Goal: Task Accomplishment & Management: Use online tool/utility

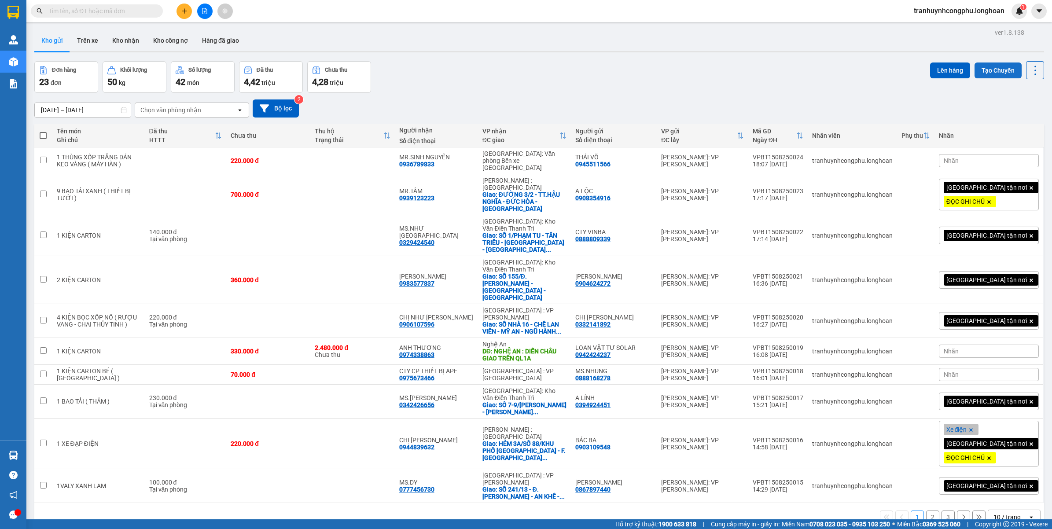
click at [976, 77] on div "Lên hàng Tạo Chuyến" at bounding box center [987, 77] width 114 height 32
click at [976, 70] on button "Tạo Chuyến" at bounding box center [997, 70] width 47 height 16
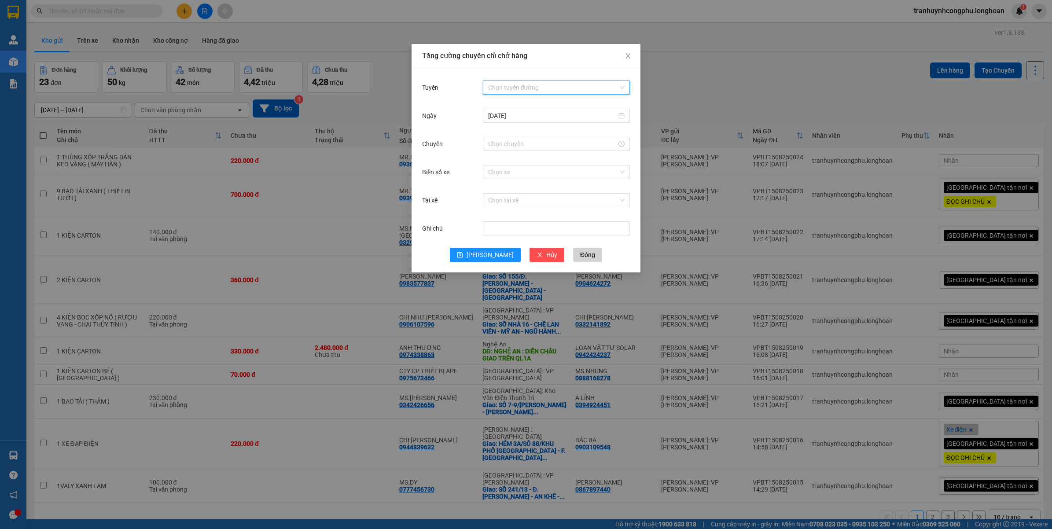
click at [553, 89] on input "Tuyến" at bounding box center [553, 87] width 130 height 13
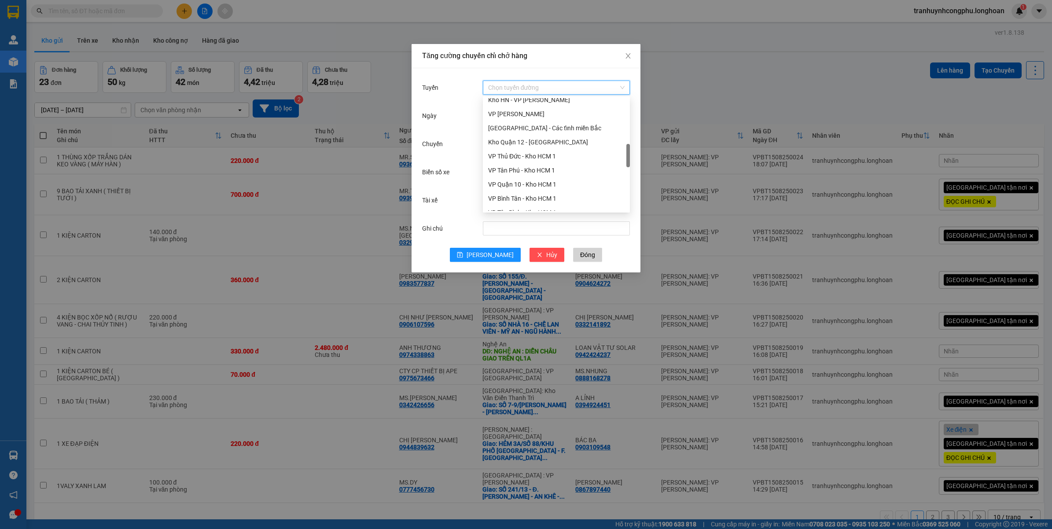
drag, startPoint x: 627, startPoint y: 109, endPoint x: 632, endPoint y: 154, distance: 46.1
click at [632, 154] on body "Kết quả tìm kiếm ( 0 ) Bộ lọc No Data tranhuynhcongphu.longhoan 1 Quản [PERSON_…" at bounding box center [526, 264] width 1052 height 529
drag, startPoint x: 627, startPoint y: 160, endPoint x: 629, endPoint y: 174, distance: 14.3
click at [629, 174] on div at bounding box center [628, 169] width 4 height 23
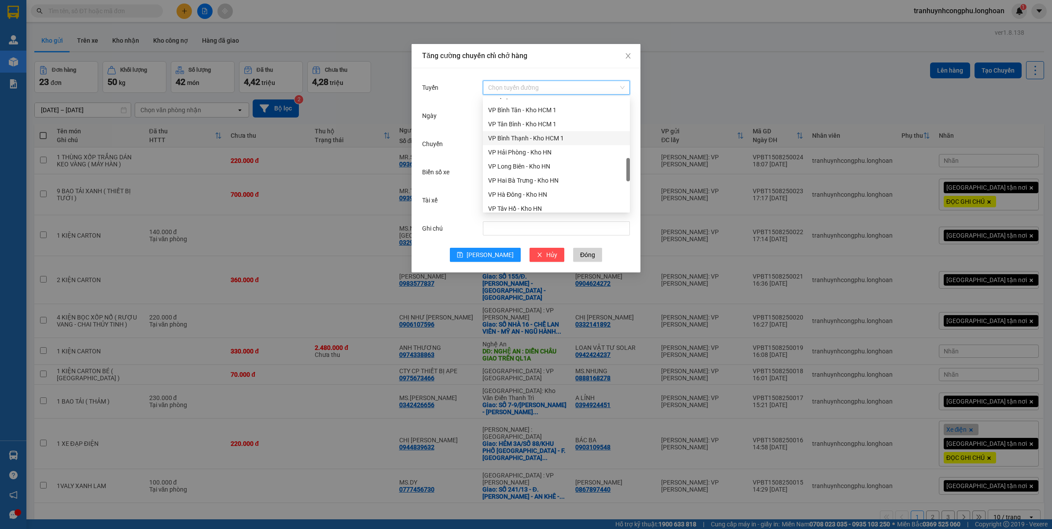
click at [533, 141] on div "VP Bình Thạnh - Kho HCM 1" at bounding box center [556, 138] width 136 height 10
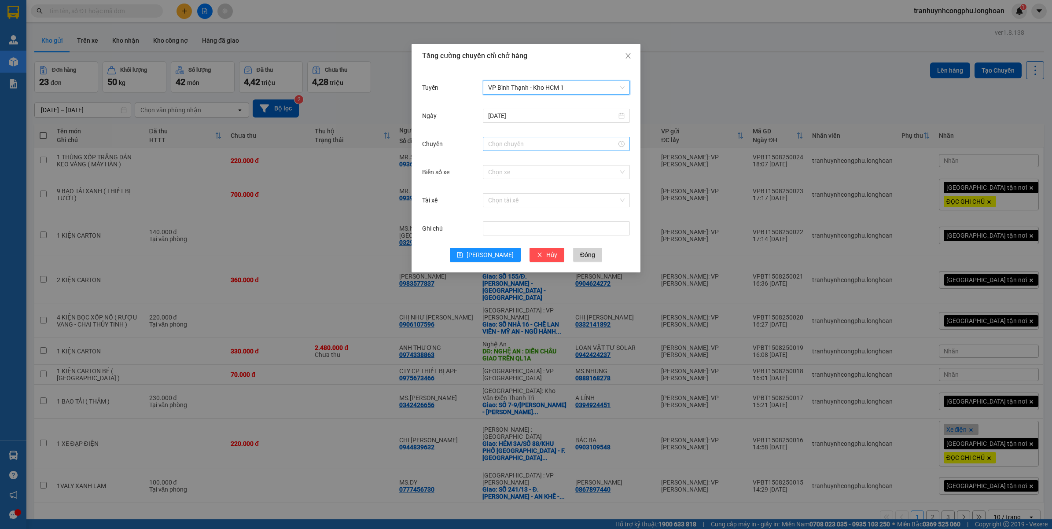
click at [567, 137] on div at bounding box center [556, 144] width 147 height 14
click at [570, 143] on input "Chuyến" at bounding box center [552, 144] width 128 height 10
click at [494, 179] on div "19" at bounding box center [495, 178] width 25 height 12
type input "19:00"
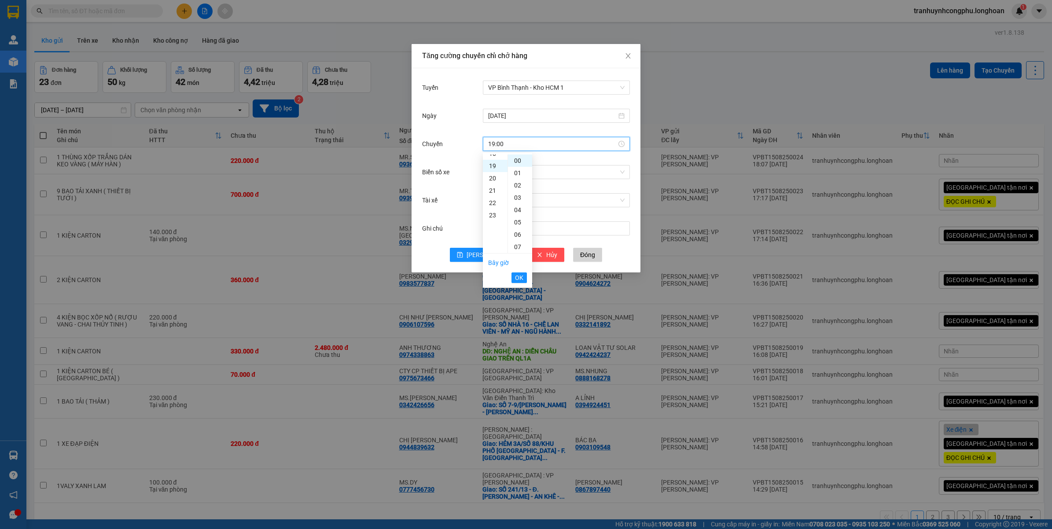
scroll to position [234, 0]
click at [520, 277] on span "OK" at bounding box center [519, 278] width 8 height 10
click at [484, 255] on span "[PERSON_NAME]" at bounding box center [489, 255] width 47 height 10
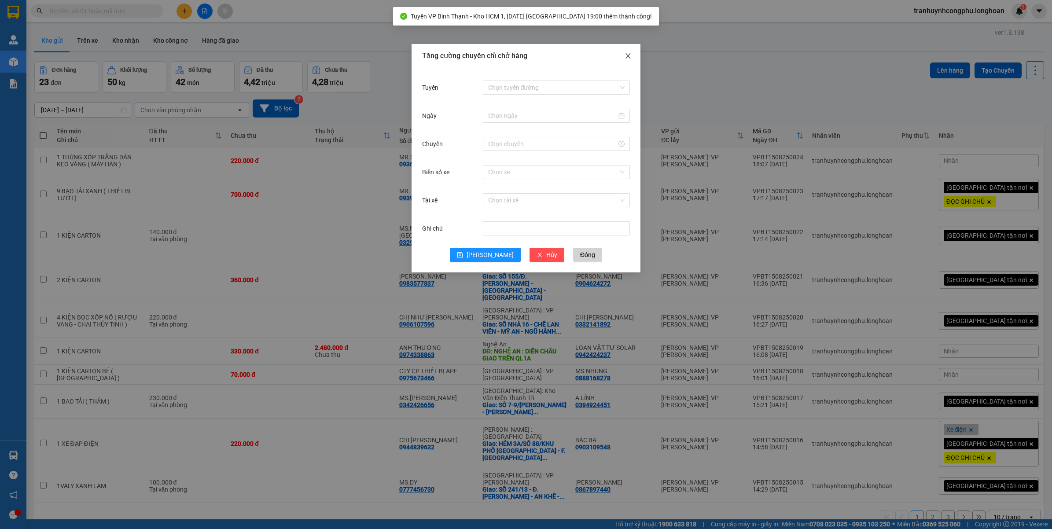
click at [631, 63] on span "Close" at bounding box center [628, 56] width 25 height 25
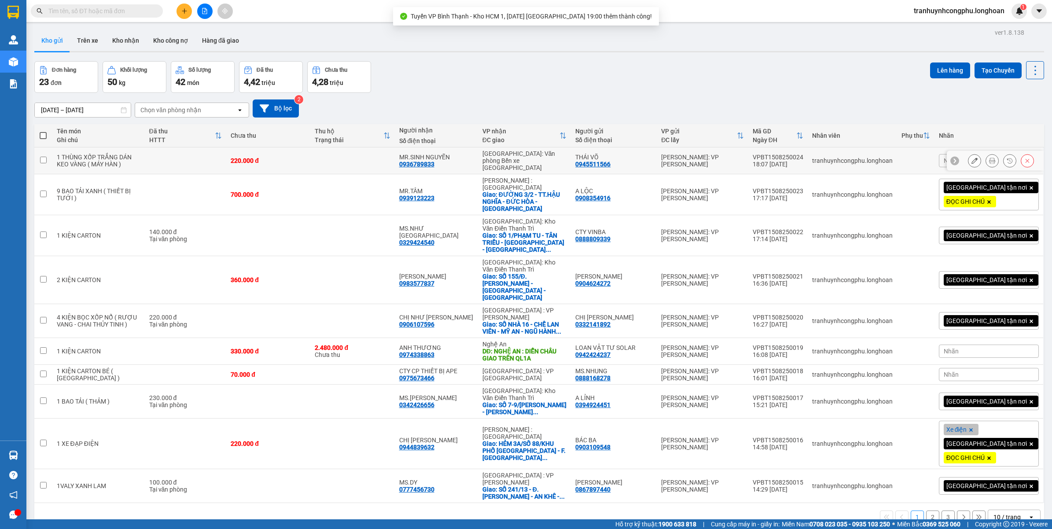
click at [109, 165] on td "1 THÙNG XỐP TRẮNG DÁN KEO VÀNG ( MÁY HÀN )" at bounding box center [98, 160] width 92 height 27
checkbox input "true"
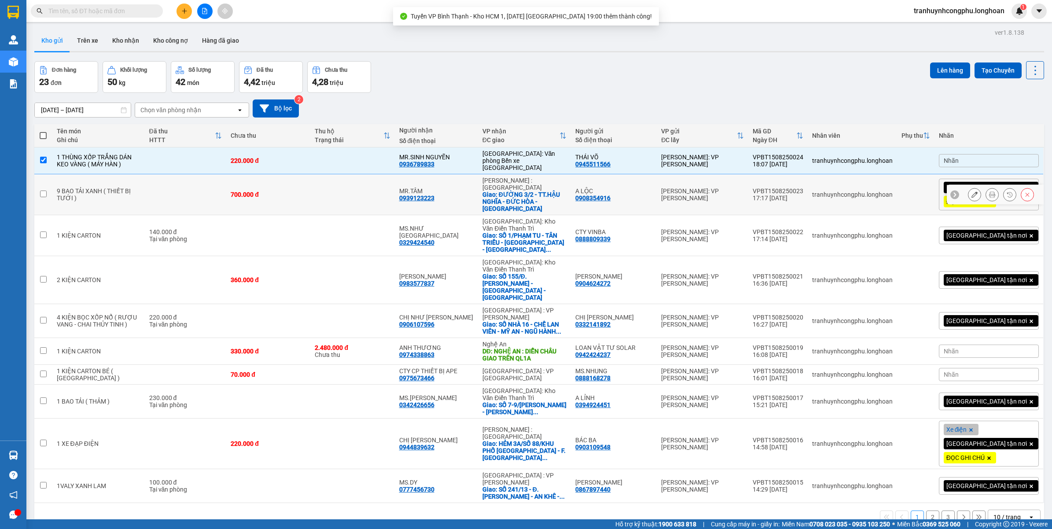
click at [98, 188] on div "9 BAO TẢI XANH ( THIẾT BỊ TƯỚI )" at bounding box center [99, 194] width 84 height 14
checkbox input "true"
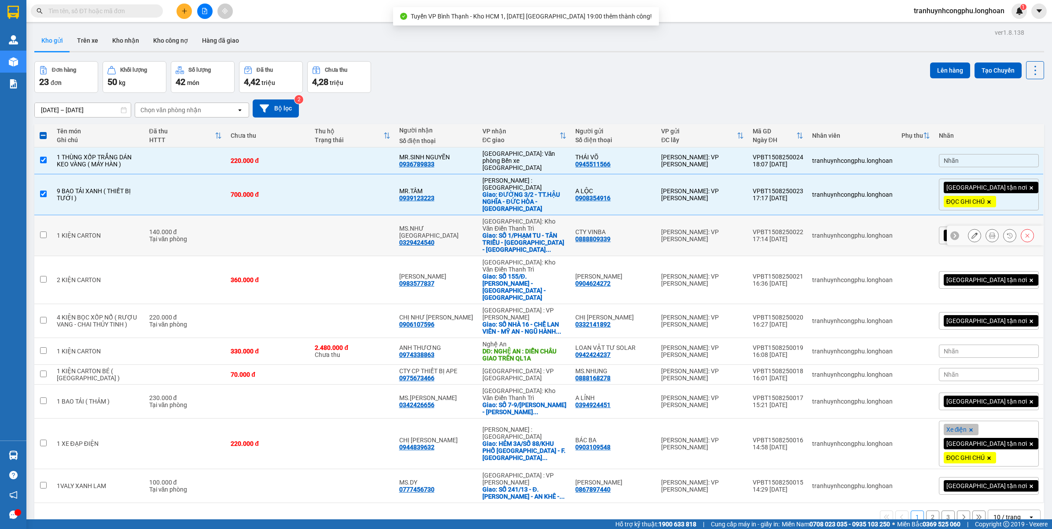
drag, startPoint x: 95, startPoint y: 209, endPoint x: 92, endPoint y: 227, distance: 17.9
click at [95, 215] on td "1 KIỆN CARTON" at bounding box center [98, 235] width 92 height 41
checkbox input "true"
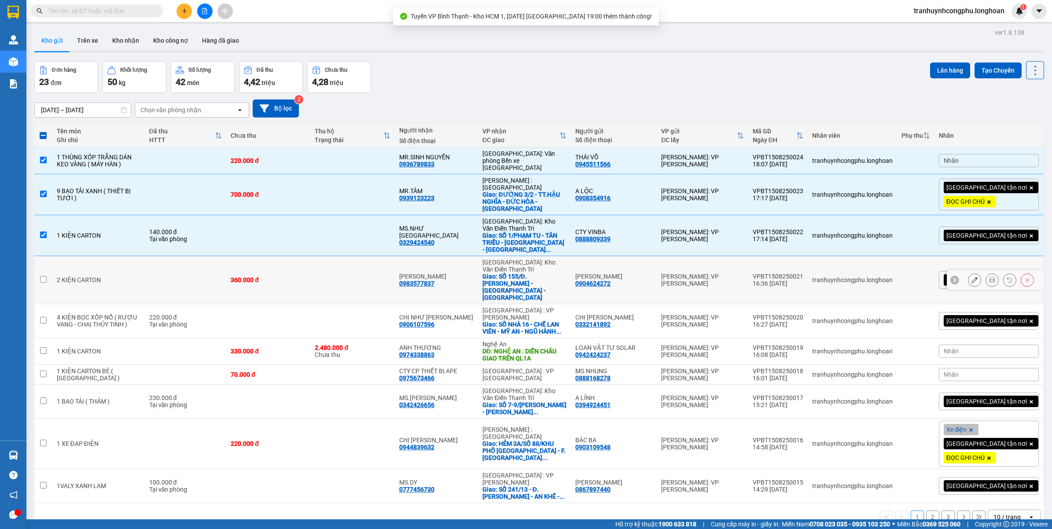
click at [86, 276] on div "2 KIỆN CARTON" at bounding box center [99, 279] width 84 height 7
checkbox input "true"
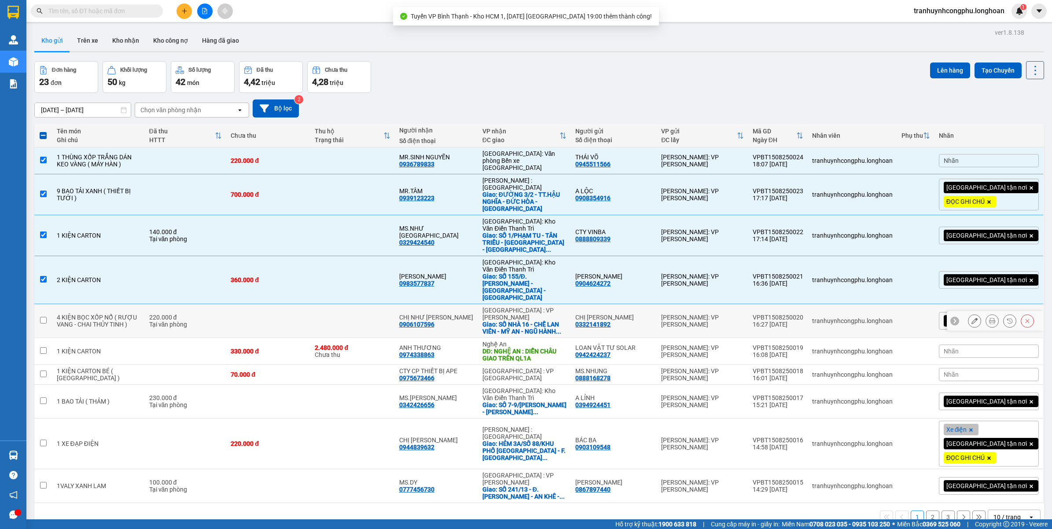
click at [82, 304] on td "4 KIỆN BỌC XỐP NỔ ( RƯỢU VANG - CHAI THỦY TINH )" at bounding box center [98, 321] width 92 height 34
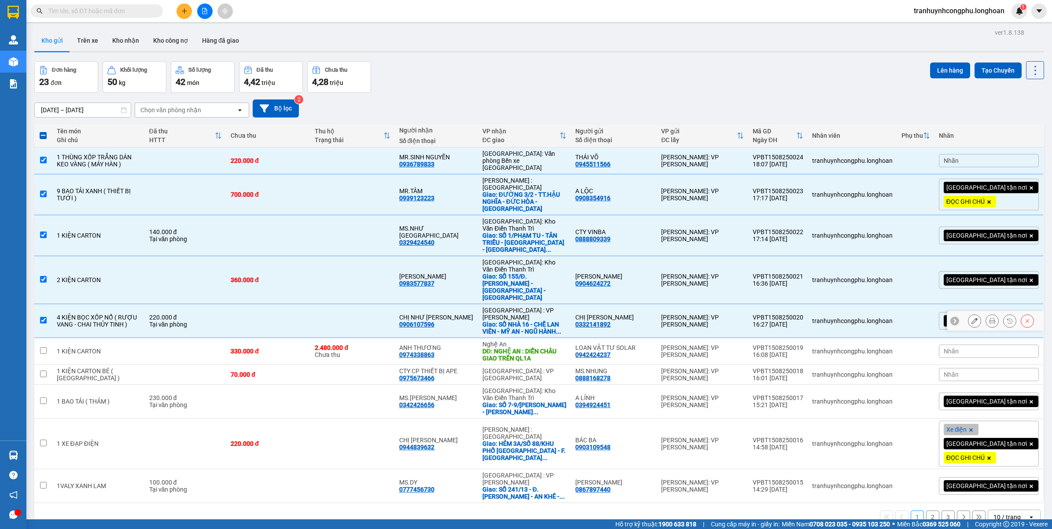
checkbox input "true"
click at [73, 348] on div "1 KIỆN CARTON" at bounding box center [99, 351] width 84 height 7
checkbox input "true"
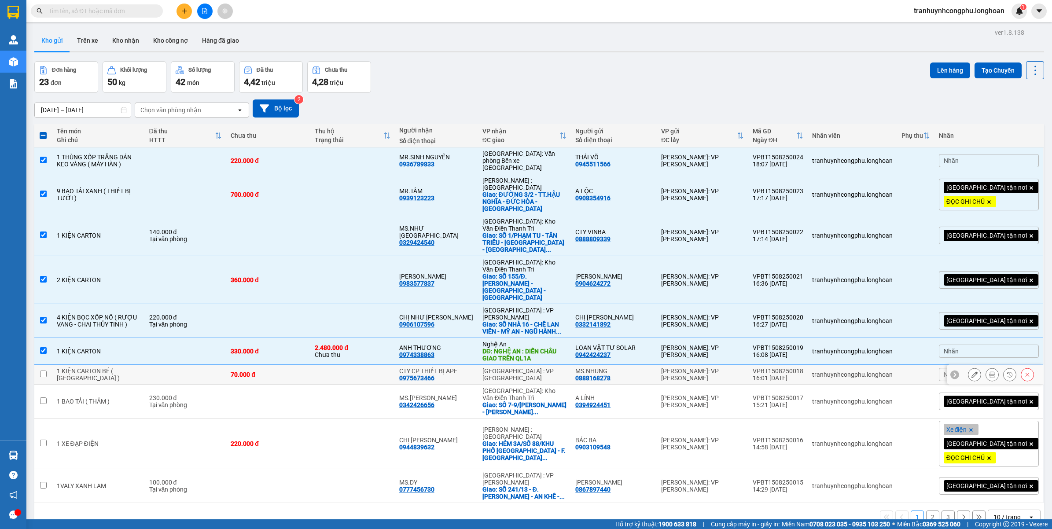
click at [67, 367] on div "1 KIỆN CARTON BÉ ( [GEOGRAPHIC_DATA] )" at bounding box center [99, 374] width 84 height 14
checkbox input "true"
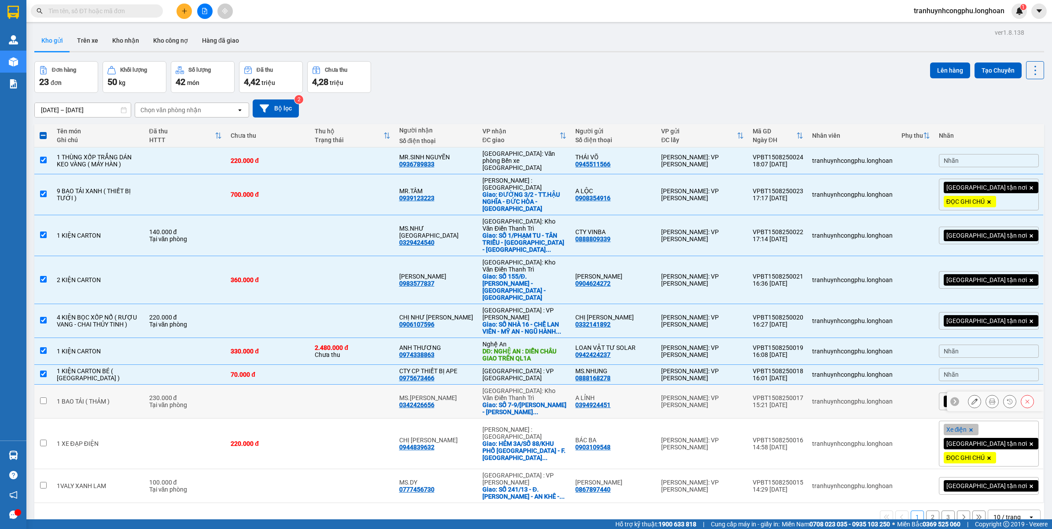
click at [64, 398] on div "1 BAO TẢI ( THẢM )" at bounding box center [99, 401] width 84 height 7
checkbox input "true"
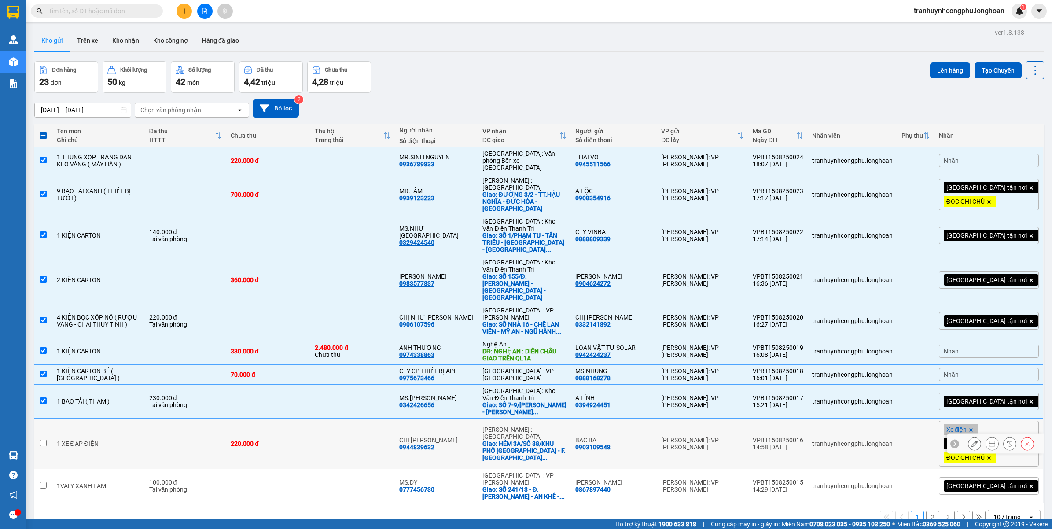
click at [51, 418] on td at bounding box center [43, 443] width 18 height 51
checkbox input "true"
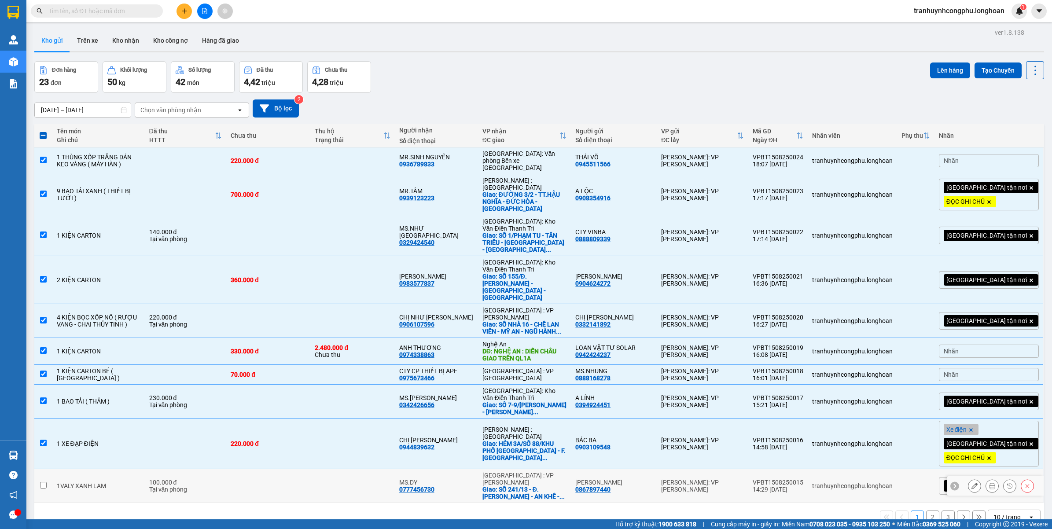
click at [52, 469] on td "1VALY XANH LAM" at bounding box center [98, 486] width 92 height 34
checkbox input "true"
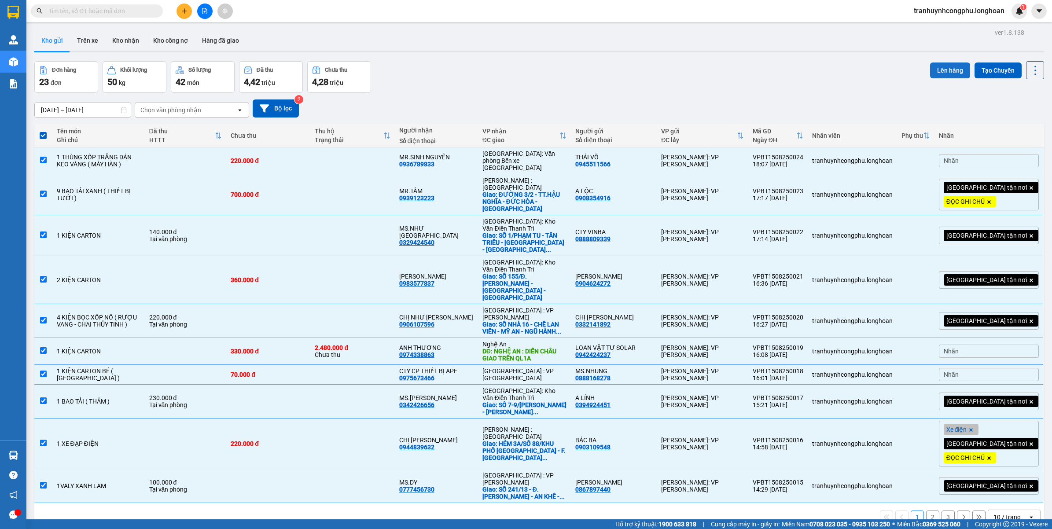
click at [934, 74] on button "Lên hàng" at bounding box center [950, 70] width 40 height 16
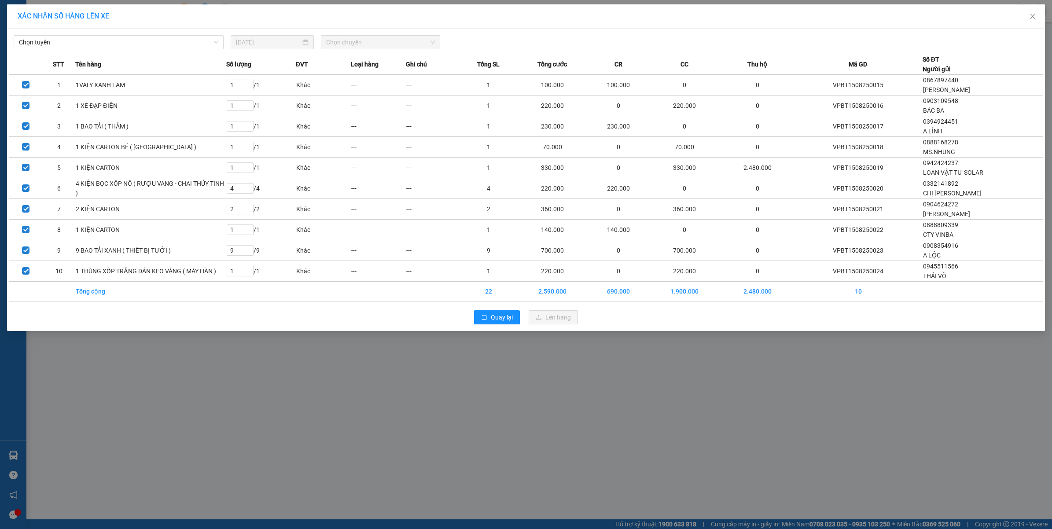
click at [175, 53] on div "Chọn tuyến [DATE] Chọn chuyến STT Tên hàng Số lượng ĐVT Loại hàng Ghi chú Tổng …" at bounding box center [525, 180] width 1037 height 302
click at [177, 45] on span "Chọn tuyến" at bounding box center [118, 42] width 199 height 13
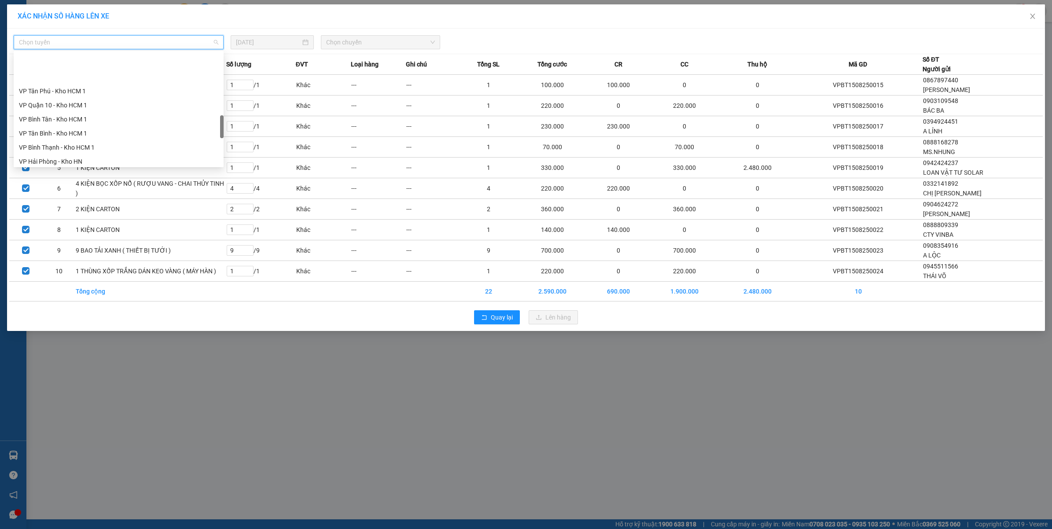
scroll to position [368, 0]
drag, startPoint x: 221, startPoint y: 84, endPoint x: 222, endPoint y: 125, distance: 40.9
click at [222, 125] on div at bounding box center [222, 126] width 4 height 23
drag, startPoint x: 62, startPoint y: 115, endPoint x: 434, endPoint y: 54, distance: 377.7
click at [66, 114] on div "VP Bình Thạnh - Kho HCM 1" at bounding box center [118, 115] width 199 height 10
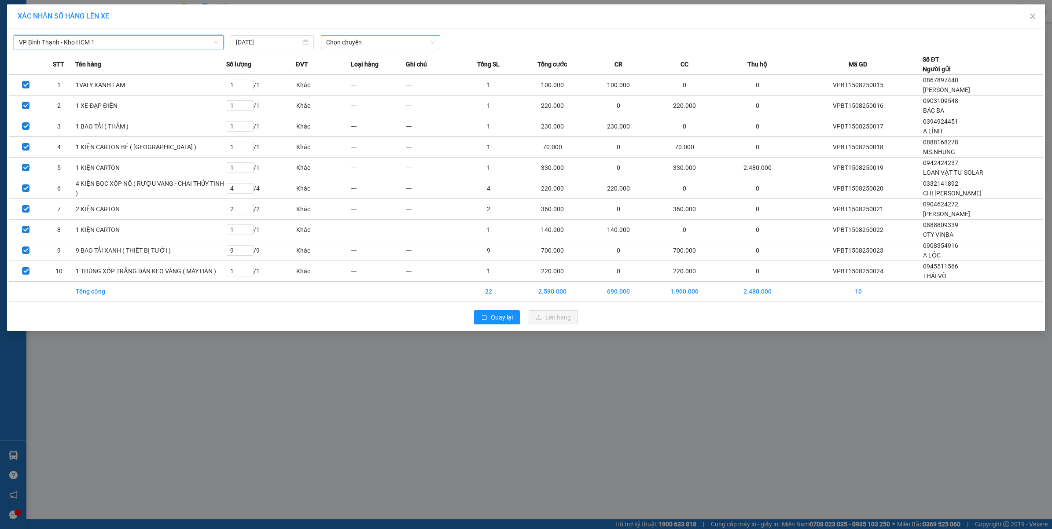
drag, startPoint x: 326, startPoint y: 48, endPoint x: 336, endPoint y: 44, distance: 10.1
click at [329, 46] on span "Chọn chuyến" at bounding box center [380, 42] width 109 height 13
drag, startPoint x: 339, startPoint y: 75, endPoint x: 429, endPoint y: 60, distance: 91.4
click at [340, 75] on div "19:00 (TC)" at bounding box center [360, 74] width 69 height 10
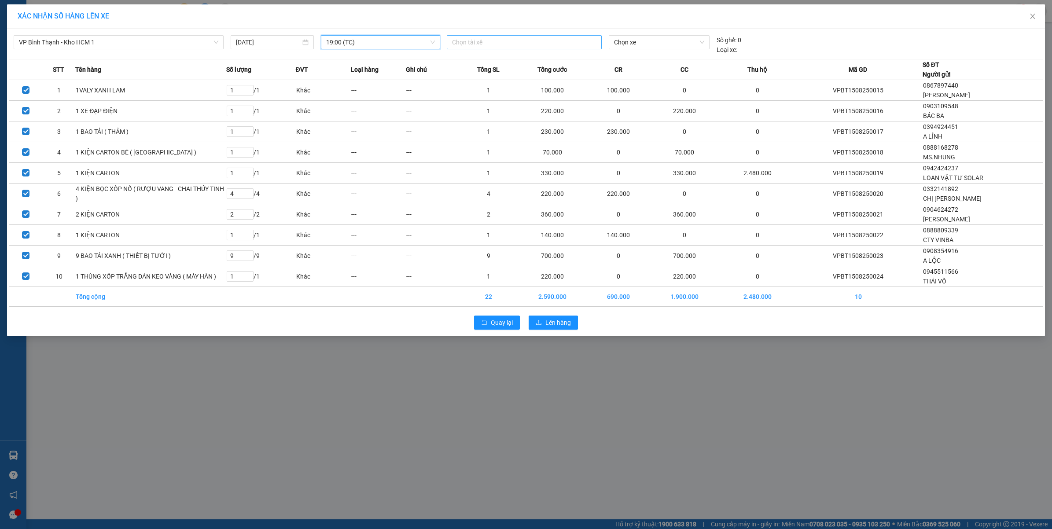
click at [499, 38] on div at bounding box center [524, 42] width 150 height 11
type input "TUYE"
click at [506, 56] on div "[PERSON_NAME] 0766000247" at bounding box center [512, 60] width 121 height 10
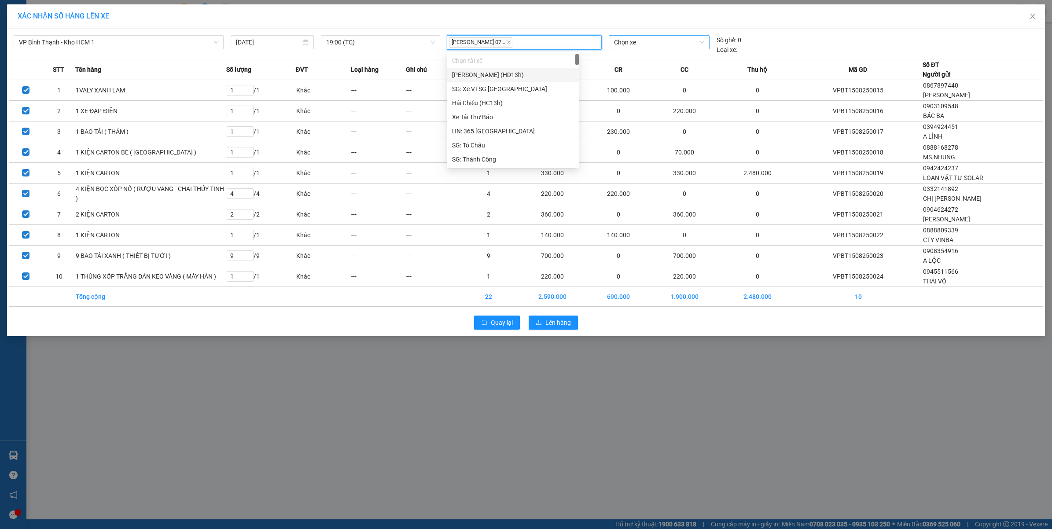
click at [674, 44] on span "Chọn xe" at bounding box center [659, 42] width 90 height 13
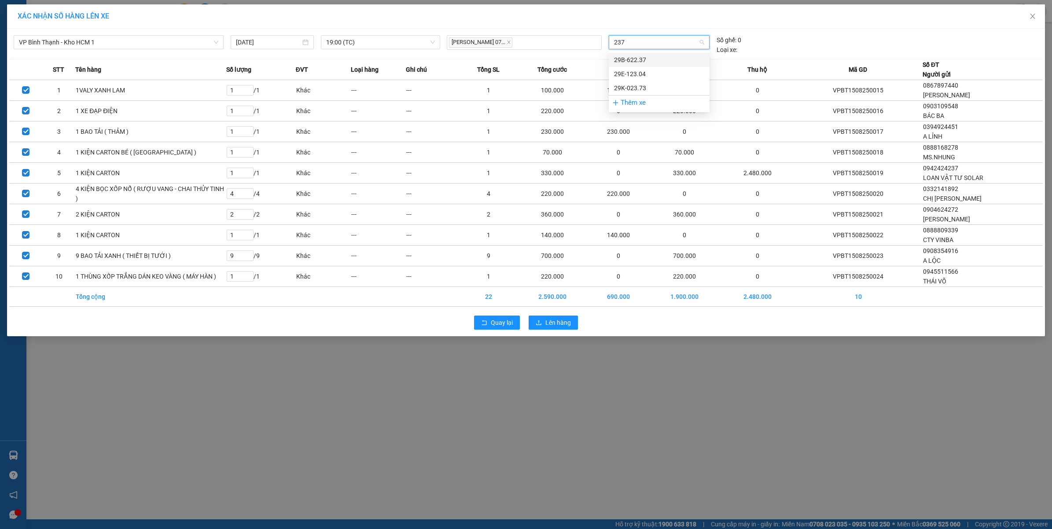
type input "2373"
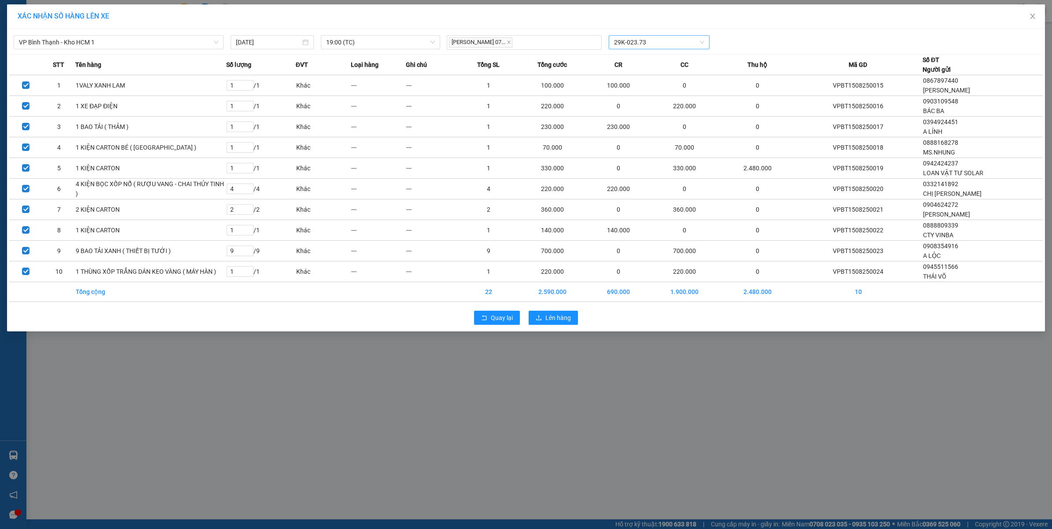
click at [560, 329] on div "Quay lại Lên hàng" at bounding box center [525, 317] width 1033 height 23
click at [561, 329] on div "Quay lại Lên hàng" at bounding box center [525, 317] width 1033 height 23
click at [563, 325] on button "Lên hàng" at bounding box center [552, 318] width 49 height 14
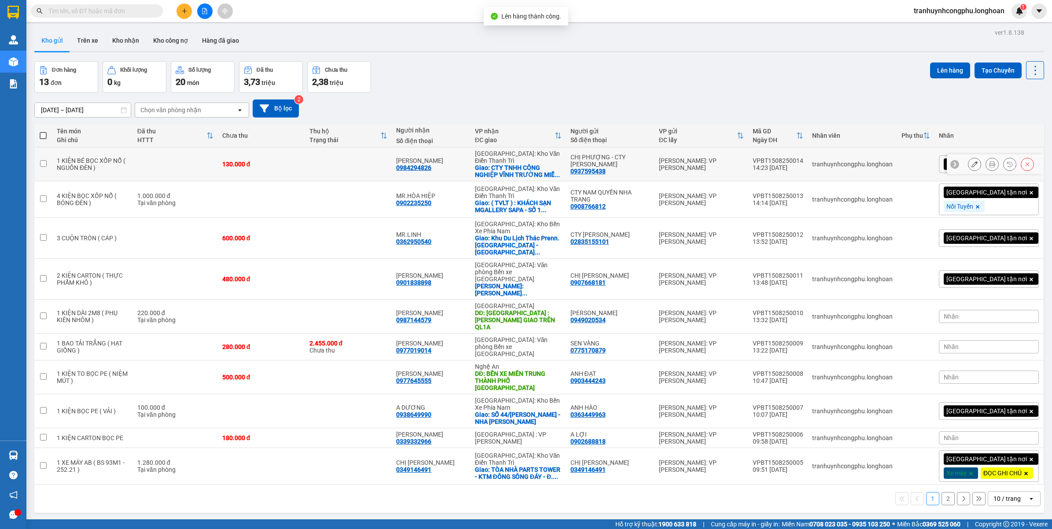
click at [125, 157] on div "1 KIỆN BÉ BỌC XỐP NỔ ( NGUỒN ĐÈN )" at bounding box center [93, 164] width 72 height 14
checkbox input "true"
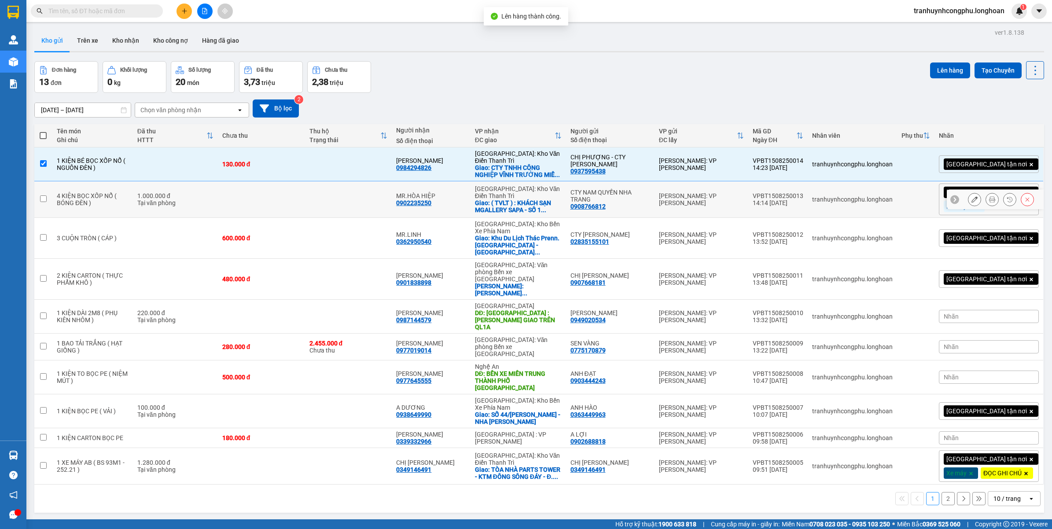
click at [112, 193] on div "4 KIỆN BỌC XỐP NỔ ( BÓNG ĐÈN )" at bounding box center [93, 199] width 72 height 14
checkbox input "true"
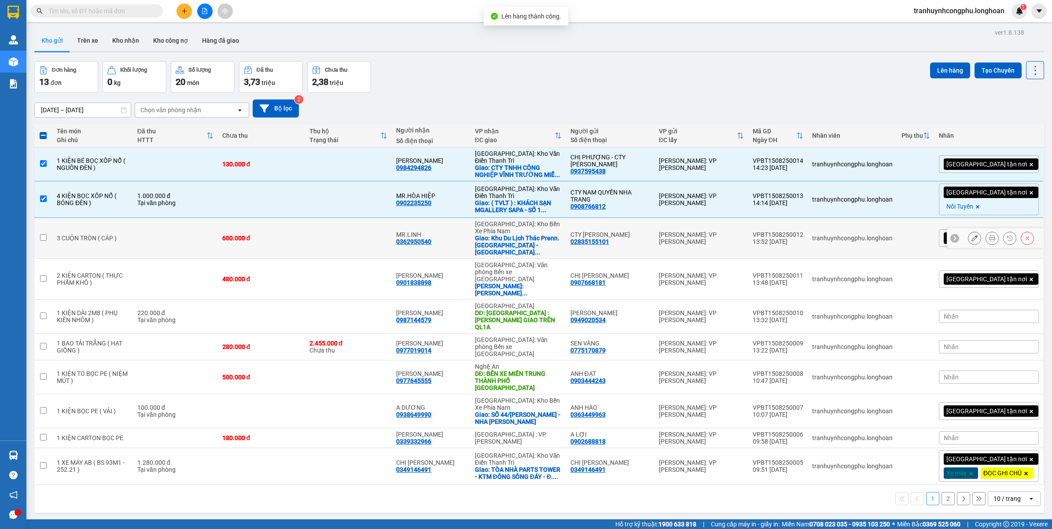
click at [98, 243] on td "3 CUỘN TRÒN ( CÁP )" at bounding box center [92, 238] width 81 height 41
checkbox input "true"
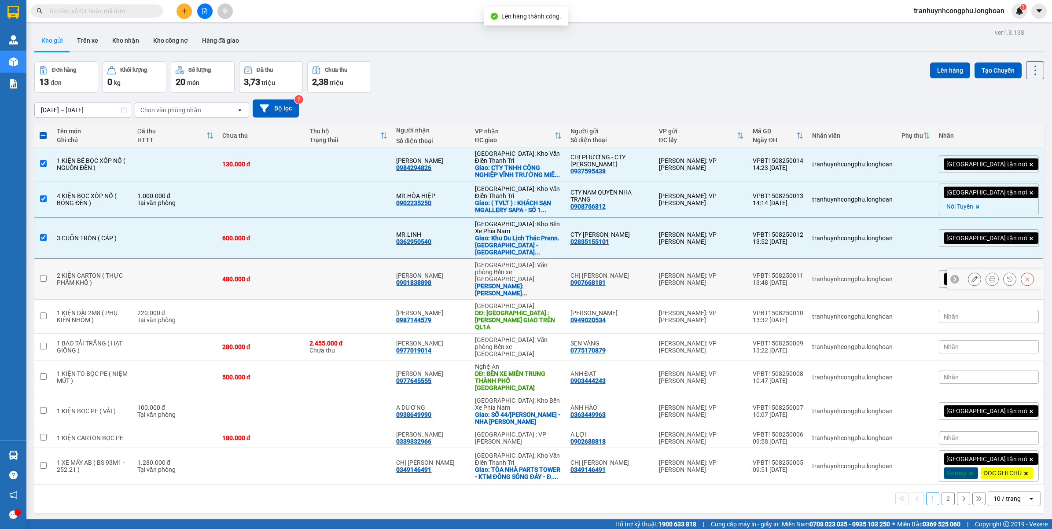
drag, startPoint x: 90, startPoint y: 261, endPoint x: 84, endPoint y: 293, distance: 32.2
click at [90, 272] on div "2 KIỆN CARTON ( THỰC PHẨM KHÔ )" at bounding box center [93, 279] width 72 height 14
checkbox input "true"
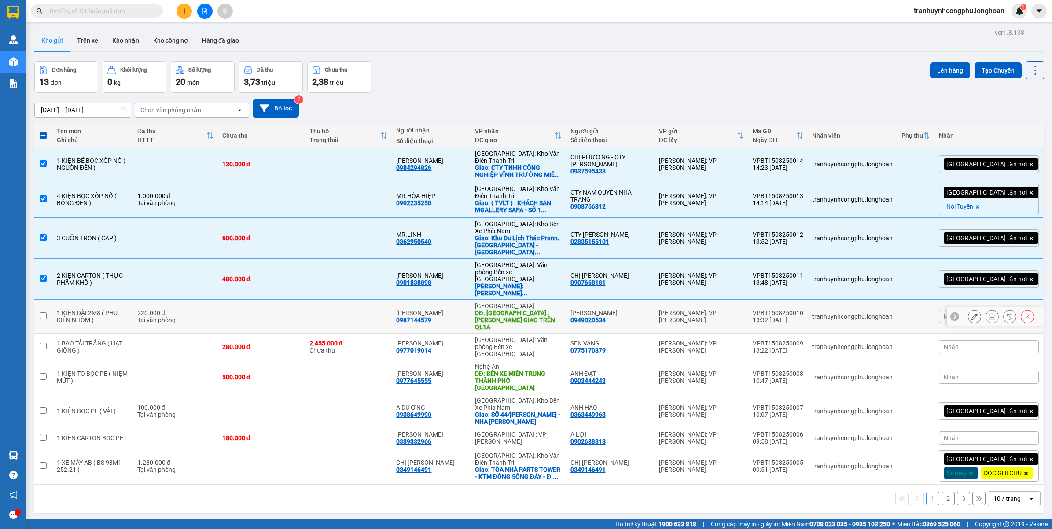
drag, startPoint x: 84, startPoint y: 293, endPoint x: 81, endPoint y: 335, distance: 42.9
click at [84, 309] on div "1 KIỆN DÀI 2M8 ( PHỤ KIÊN NHÔM )" at bounding box center [93, 316] width 72 height 14
checkbox input "true"
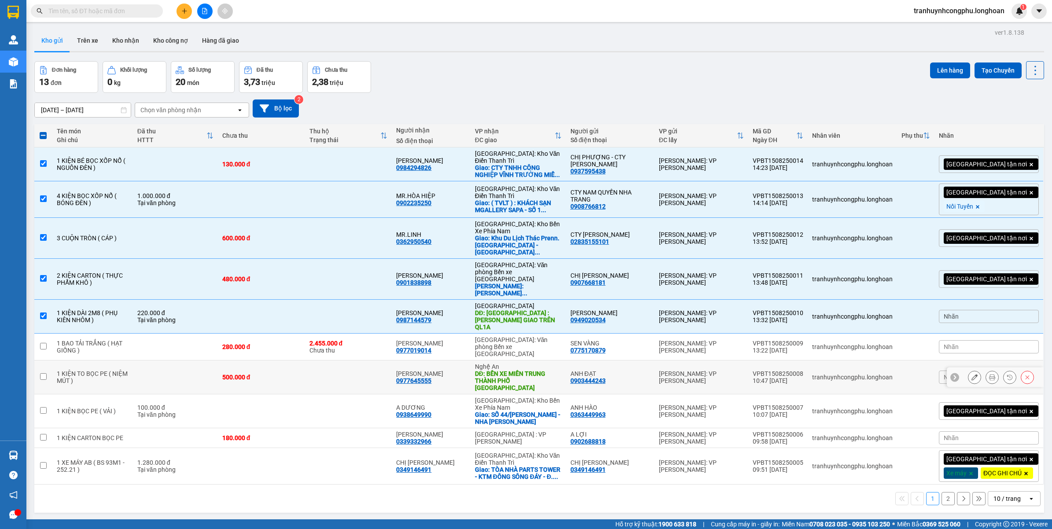
click at [80, 360] on td "1 KIỆN TO BỌC PE ( NIỆM MÚT )" at bounding box center [92, 377] width 81 height 34
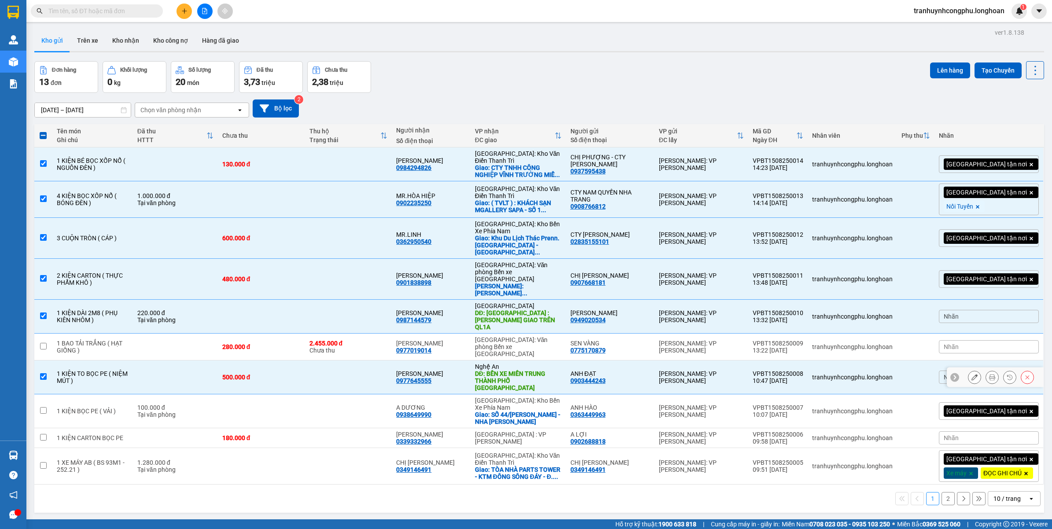
click at [71, 370] on div "1 KIỆN TO BỌC PE ( NIỆM MÚT )" at bounding box center [93, 377] width 72 height 14
checkbox input "false"
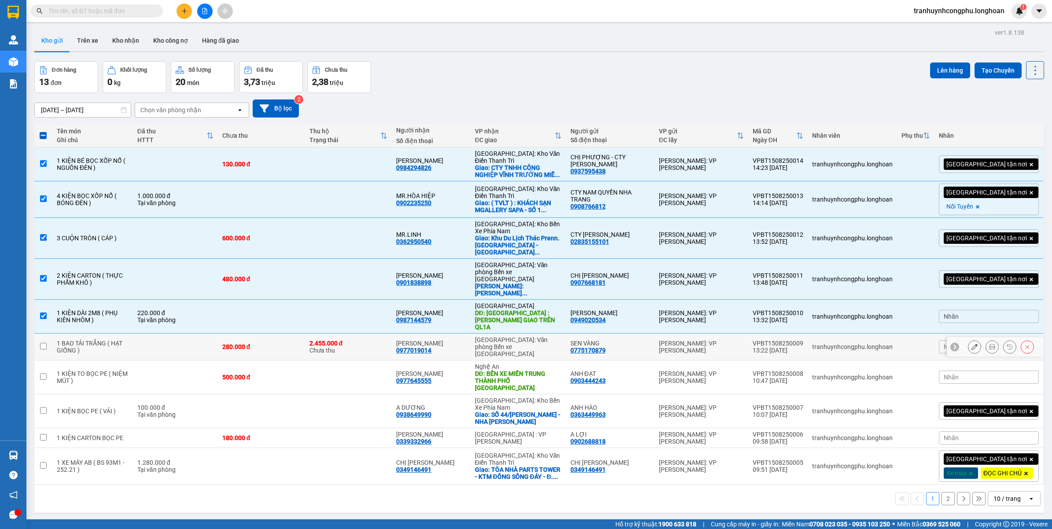
click at [76, 340] on div "1 BAO TẢI TRẮNG ( HẠT GIỐNG )" at bounding box center [93, 347] width 72 height 14
checkbox input "true"
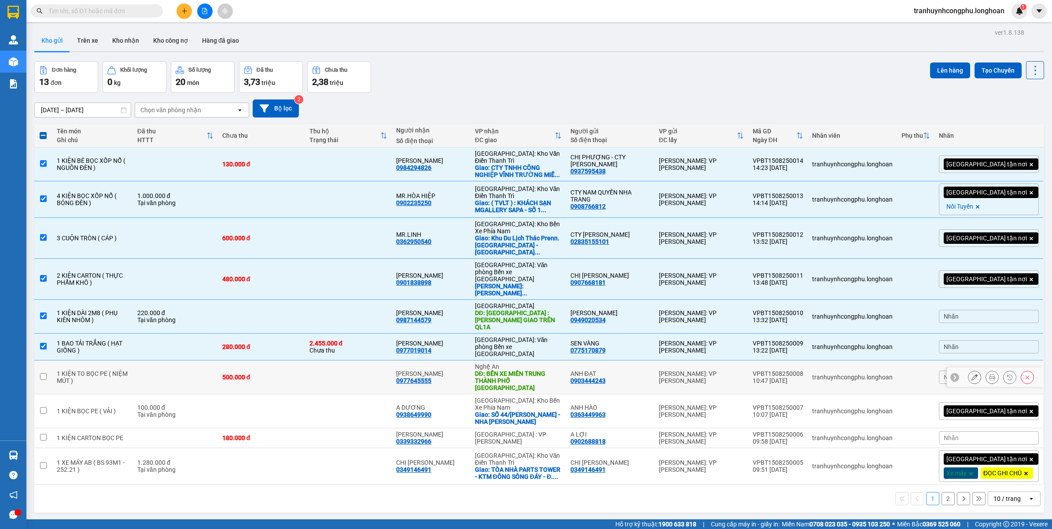
click at [69, 370] on div "1 KIỆN TO BỌC PE ( NIỆM MÚT )" at bounding box center [93, 377] width 72 height 14
checkbox input "true"
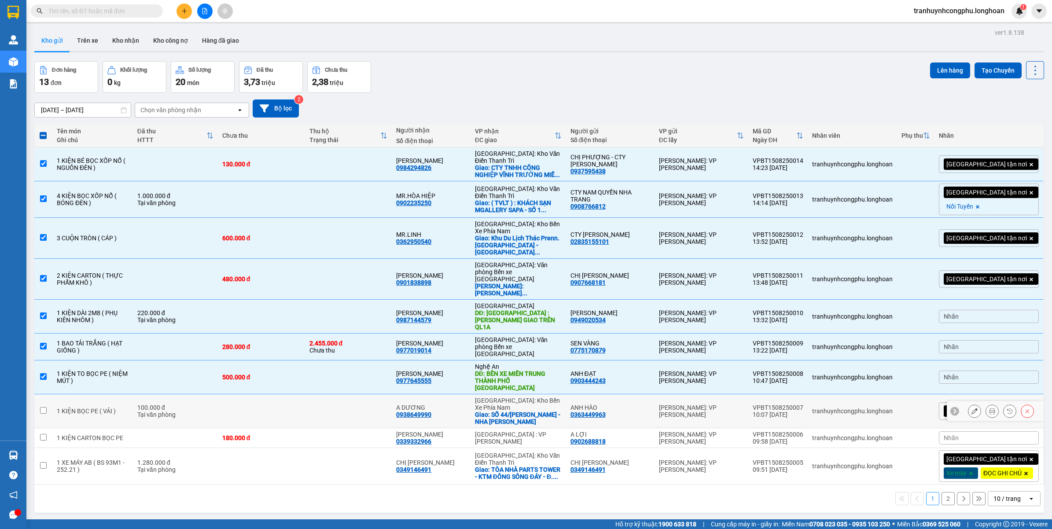
click at [62, 394] on td "1 KIỆN BỌC PE ( VẢI )" at bounding box center [92, 411] width 81 height 34
checkbox input "true"
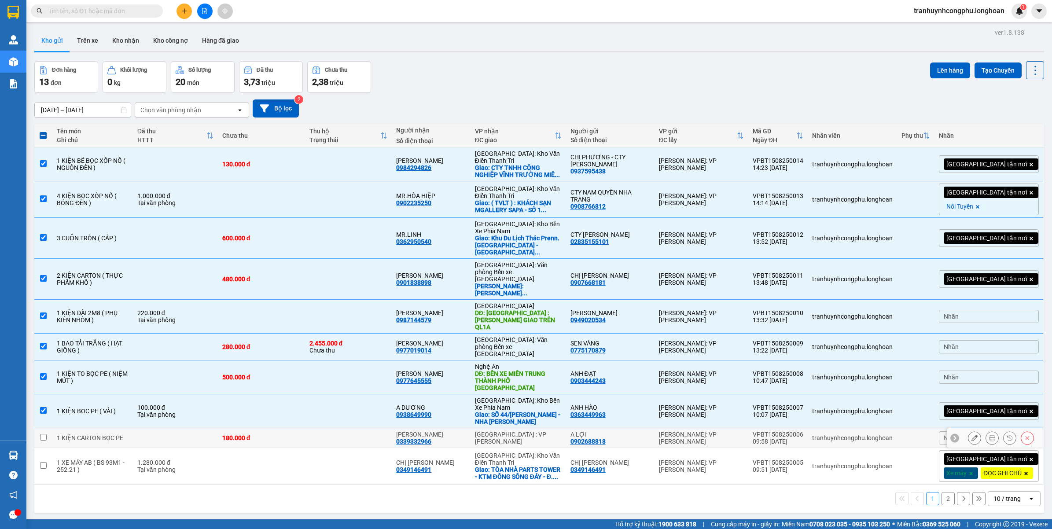
click at [54, 428] on td "1 KIỆN CARTON BỌC PE" at bounding box center [92, 438] width 81 height 20
checkbox input "true"
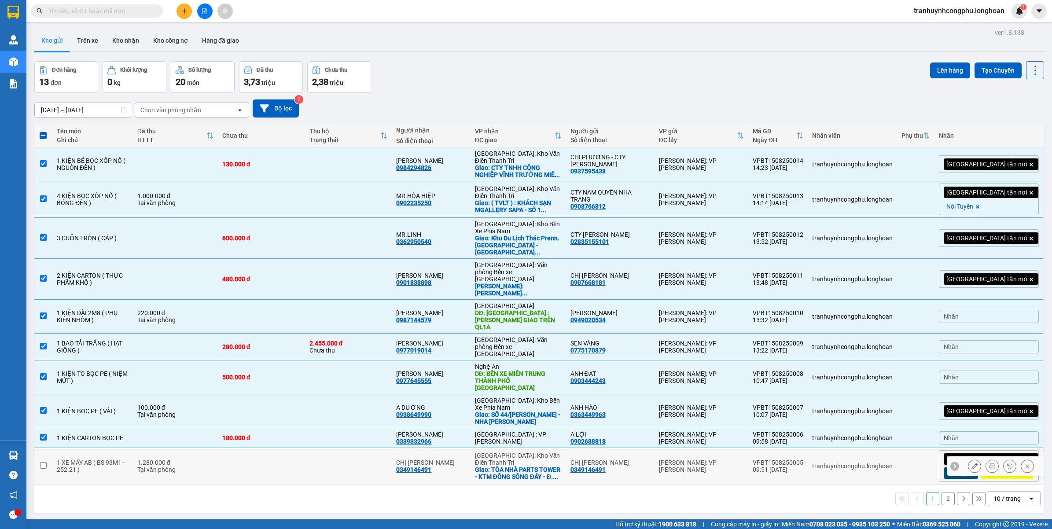
click at [58, 459] on div "1 XE MÁY AB ( BS 93M1 - 252.21 )" at bounding box center [93, 466] width 72 height 14
checkbox input "true"
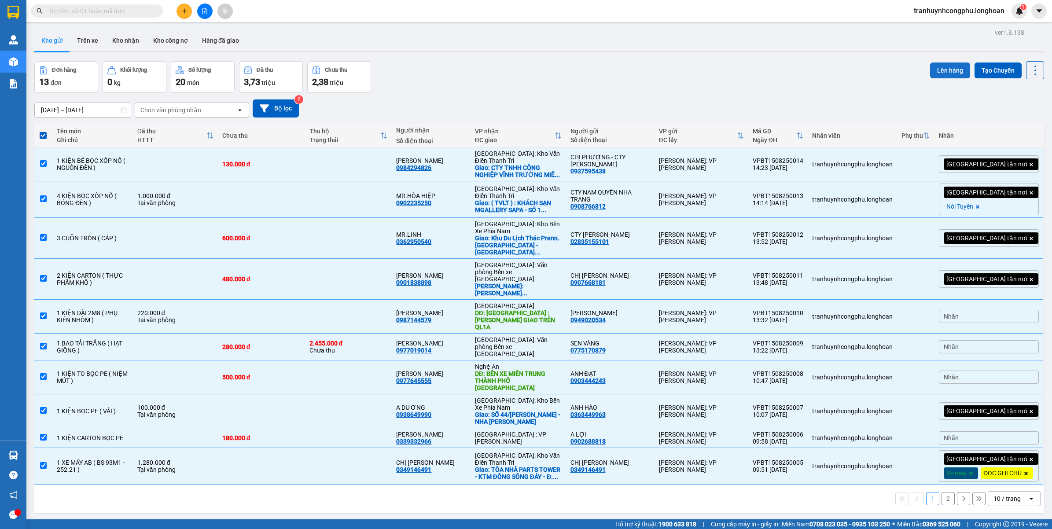
click at [931, 67] on button "Lên hàng" at bounding box center [950, 70] width 40 height 16
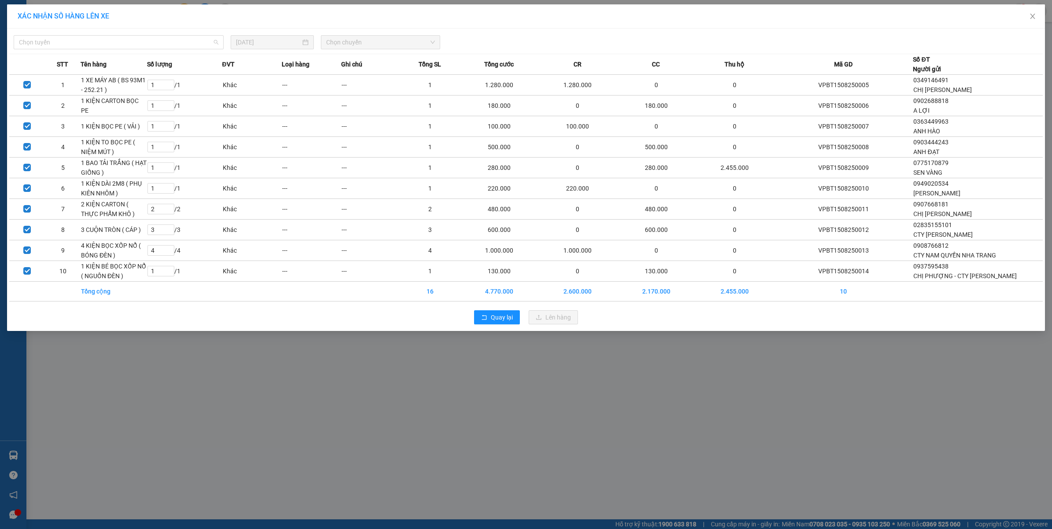
drag, startPoint x: 110, startPoint y: 45, endPoint x: 253, endPoint y: 58, distance: 143.2
click at [112, 45] on span "Chọn tuyến" at bounding box center [118, 42] width 199 height 13
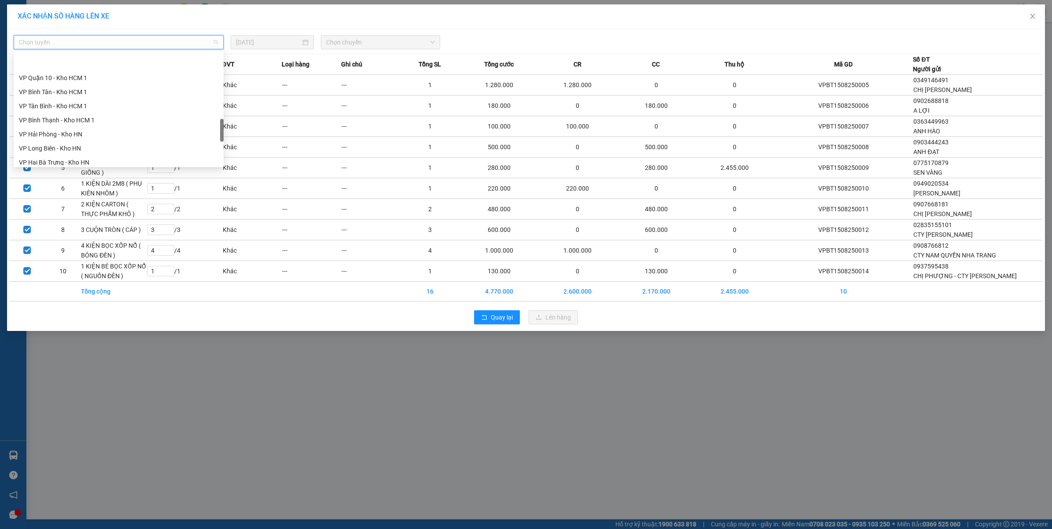
scroll to position [394, 0]
drag, startPoint x: 221, startPoint y: 60, endPoint x: 166, endPoint y: 132, distance: 91.3
click at [216, 126] on div "VP Quận 10 - Kho HCM 1 VP Bình Tân - Kho HCM 1 VP Tân Bình - Kho HCM 1 VP Bình …" at bounding box center [119, 109] width 210 height 113
click at [81, 82] on div "VP Bình Thạnh - Kho HCM 1" at bounding box center [119, 88] width 210 height 14
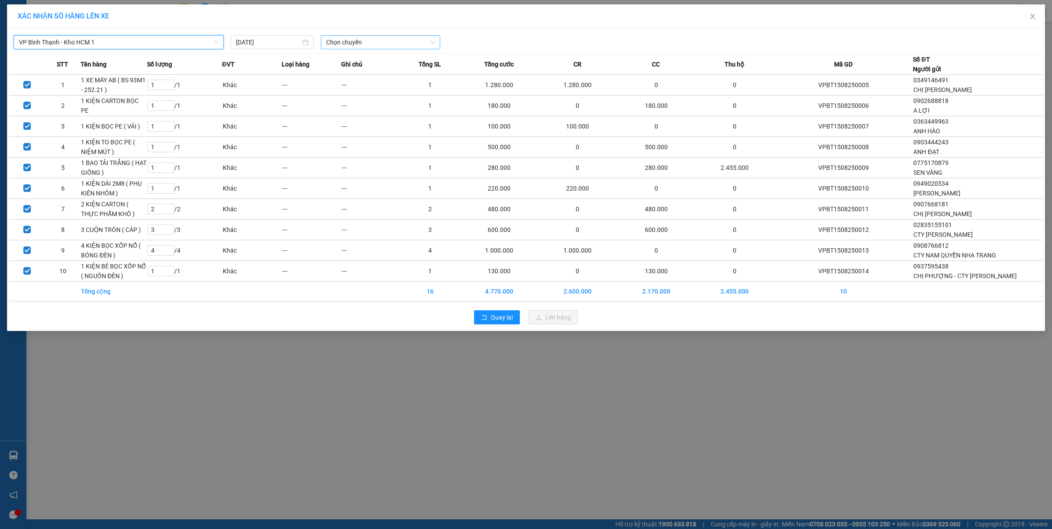
click at [350, 46] on span "Chọn chuyến" at bounding box center [380, 42] width 109 height 13
drag, startPoint x: 337, startPoint y: 76, endPoint x: 470, endPoint y: 122, distance: 140.8
click at [337, 75] on div "19:00 (TC) - 29K-023.73" at bounding box center [360, 74] width 69 height 10
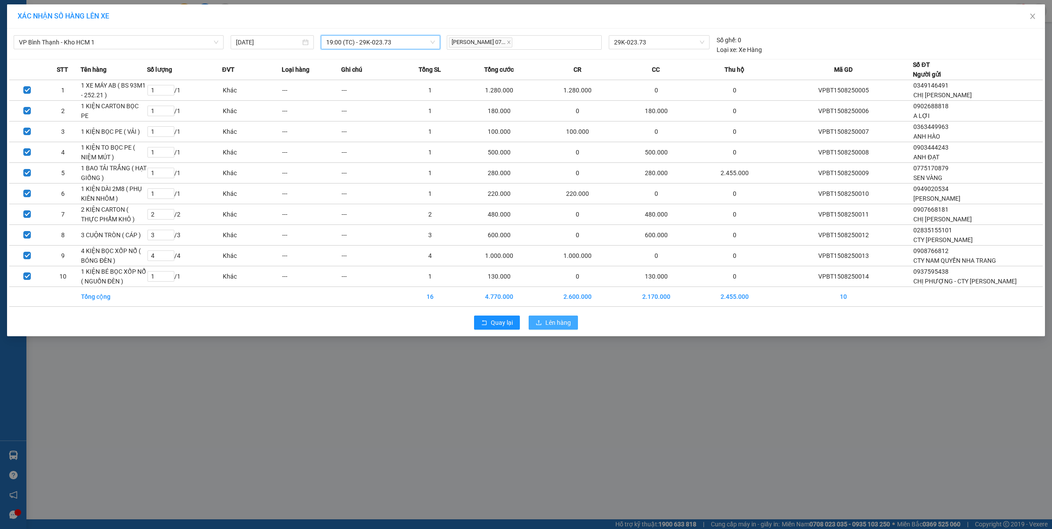
click at [554, 322] on span "Lên hàng" at bounding box center [558, 323] width 26 height 10
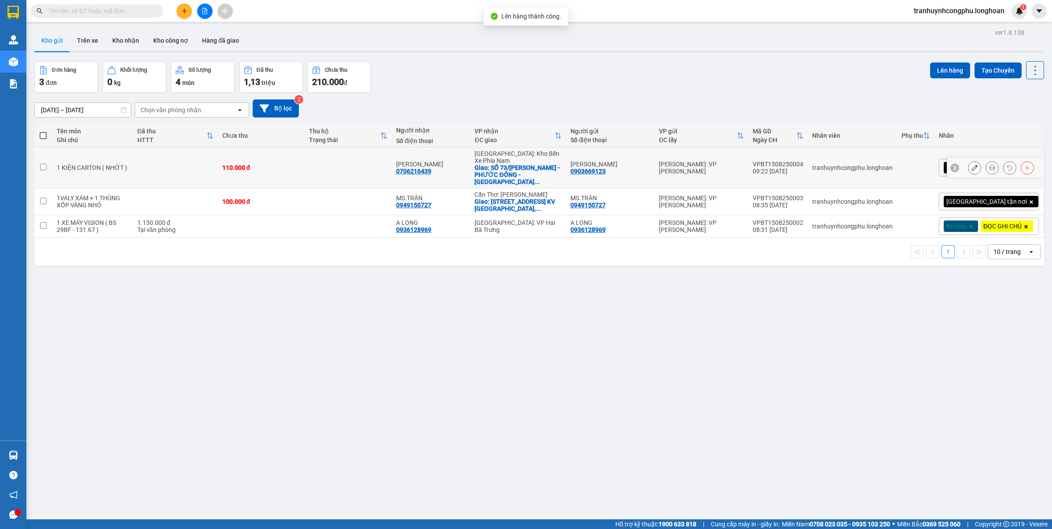
click at [169, 159] on td at bounding box center [175, 167] width 85 height 41
checkbox input "true"
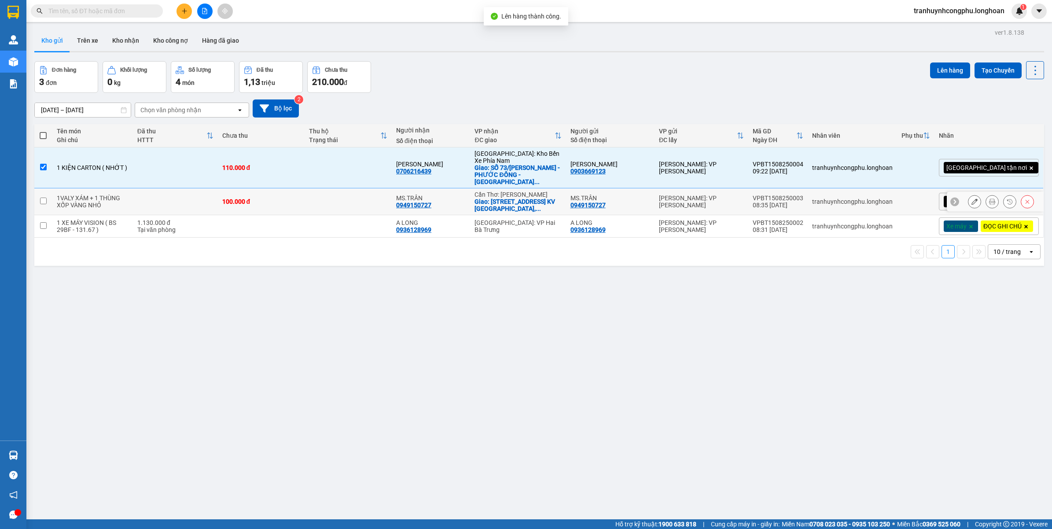
click at [153, 205] on td at bounding box center [175, 201] width 85 height 27
checkbox input "true"
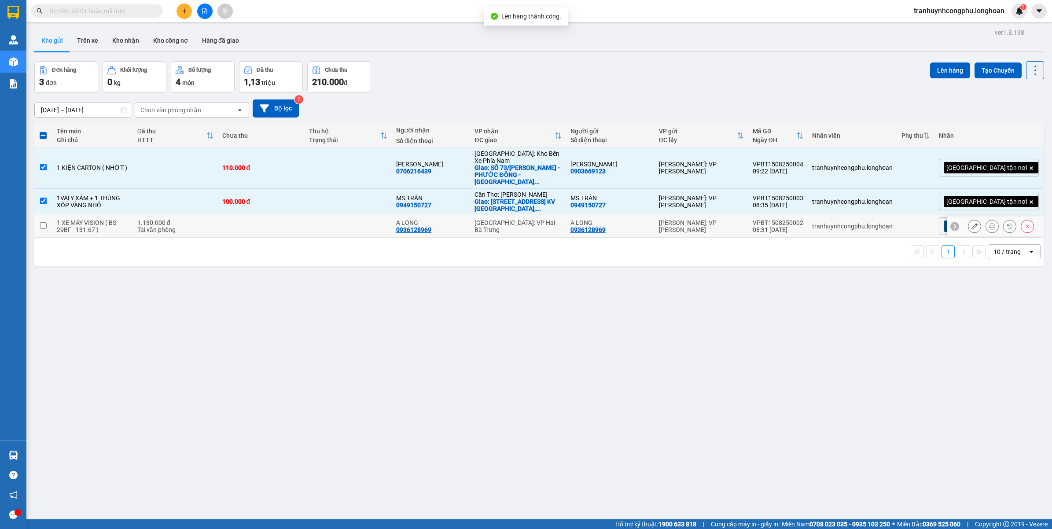
click at [140, 238] on td "1.130.000 đ Tại văn phòng" at bounding box center [175, 226] width 85 height 22
checkbox input "true"
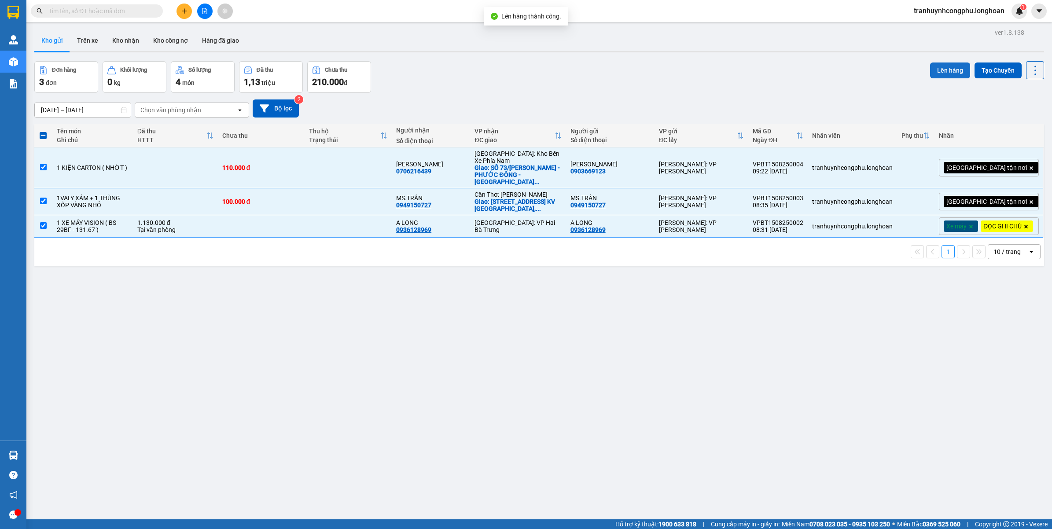
click at [930, 71] on button "Lên hàng" at bounding box center [950, 70] width 40 height 16
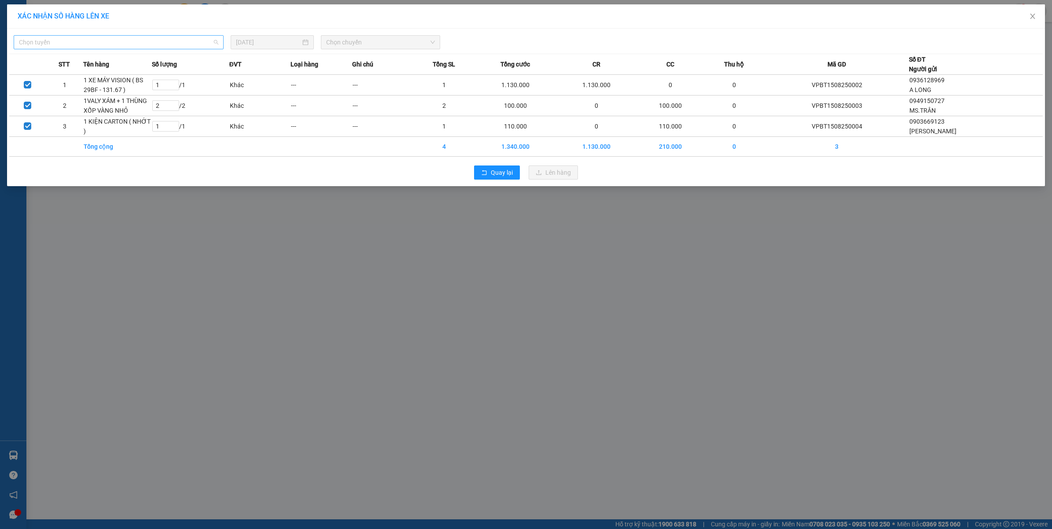
drag, startPoint x: 207, startPoint y: 47, endPoint x: 225, endPoint y: 58, distance: 21.7
click at [207, 46] on span "Chọn tuyến" at bounding box center [118, 42] width 199 height 13
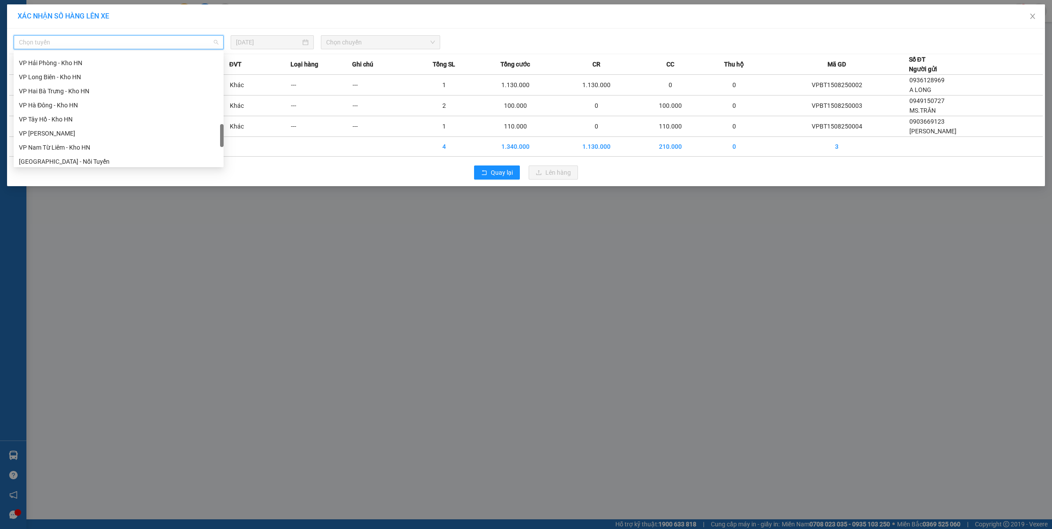
scroll to position [455, 0]
drag, startPoint x: 223, startPoint y: 65, endPoint x: 216, endPoint y: 139, distance: 74.3
click at [220, 140] on div at bounding box center [222, 138] width 4 height 23
click at [73, 68] on div "VP Tân Bình - Kho HCM 1" at bounding box center [118, 69] width 199 height 10
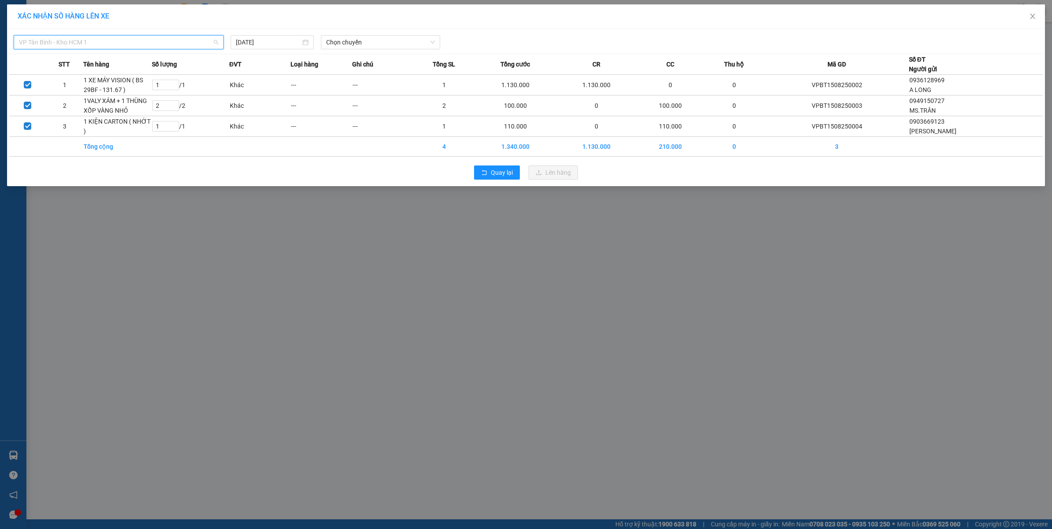
click at [108, 47] on span "VP Tân Bình - Kho HCM 1" at bounding box center [118, 42] width 199 height 13
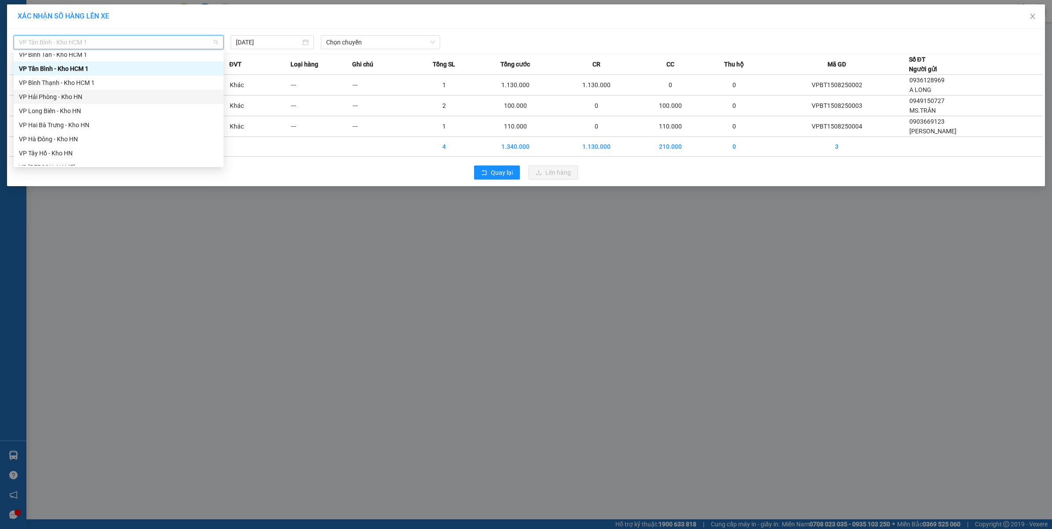
click at [78, 87] on div "VP Bình Thạnh - Kho HCM 1" at bounding box center [118, 83] width 199 height 10
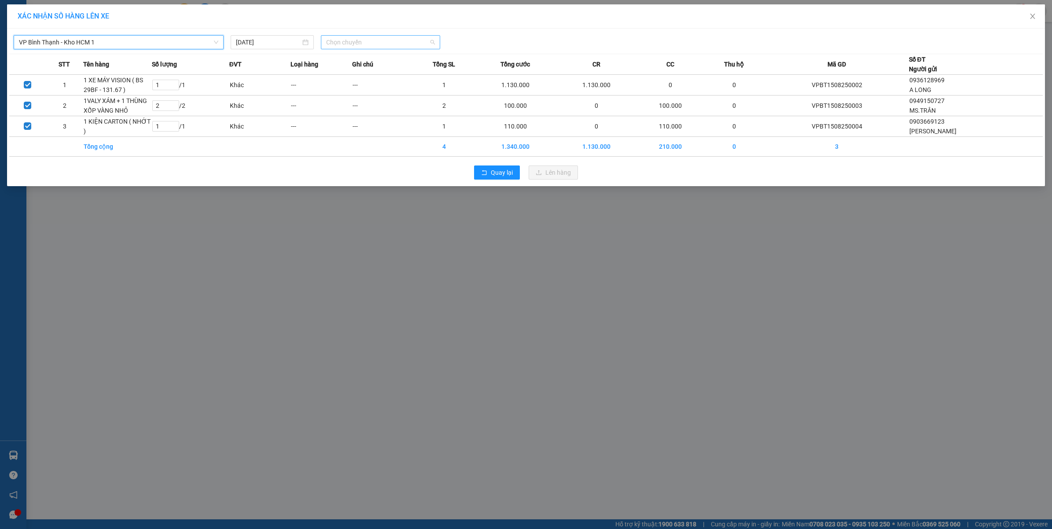
click at [341, 36] on span "Chọn chuyến" at bounding box center [380, 42] width 109 height 13
click at [353, 70] on div "19:00 (TC) - 29K-023.73" at bounding box center [360, 74] width 69 height 10
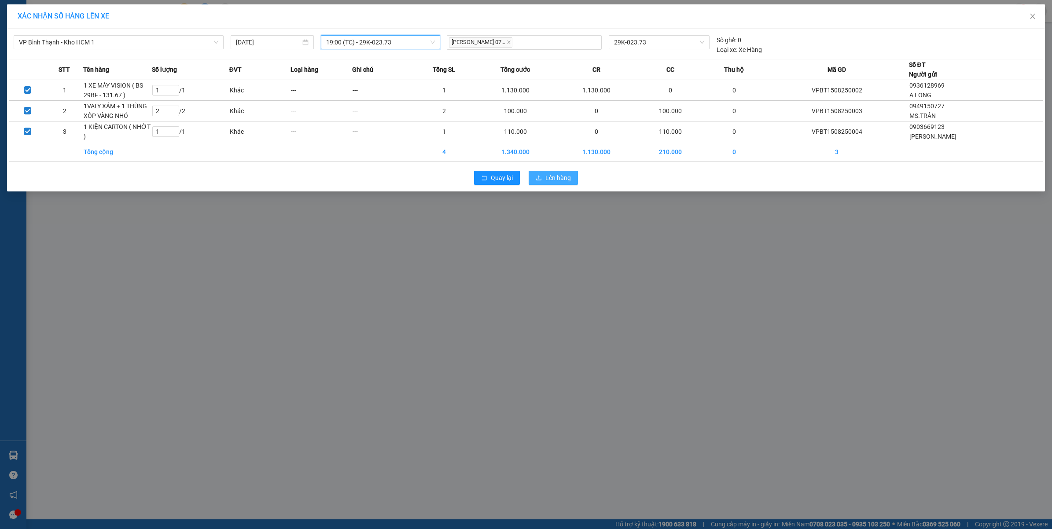
click at [551, 185] on button "Lên hàng" at bounding box center [552, 178] width 49 height 14
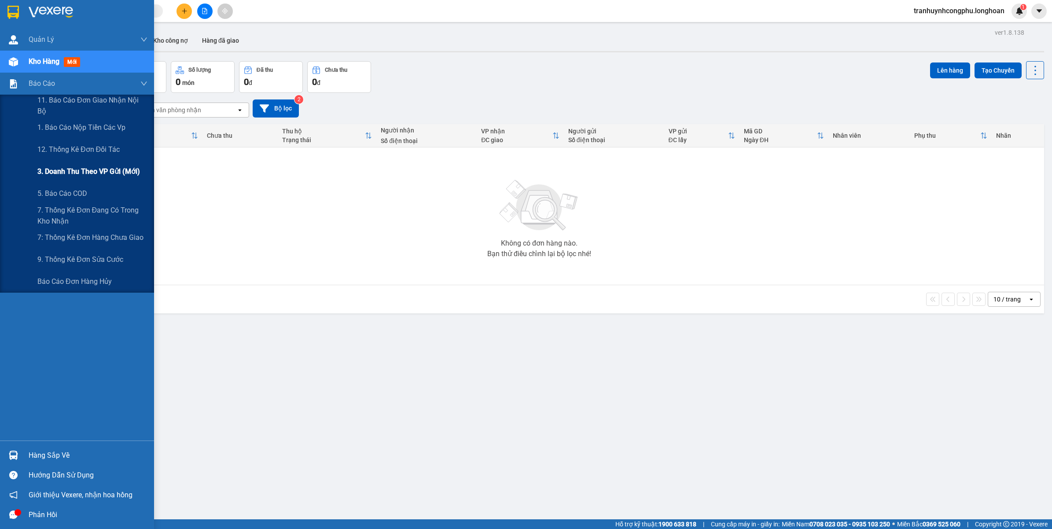
click at [62, 177] on span "3. Doanh Thu theo VP Gửi (mới)" at bounding box center [88, 171] width 103 height 11
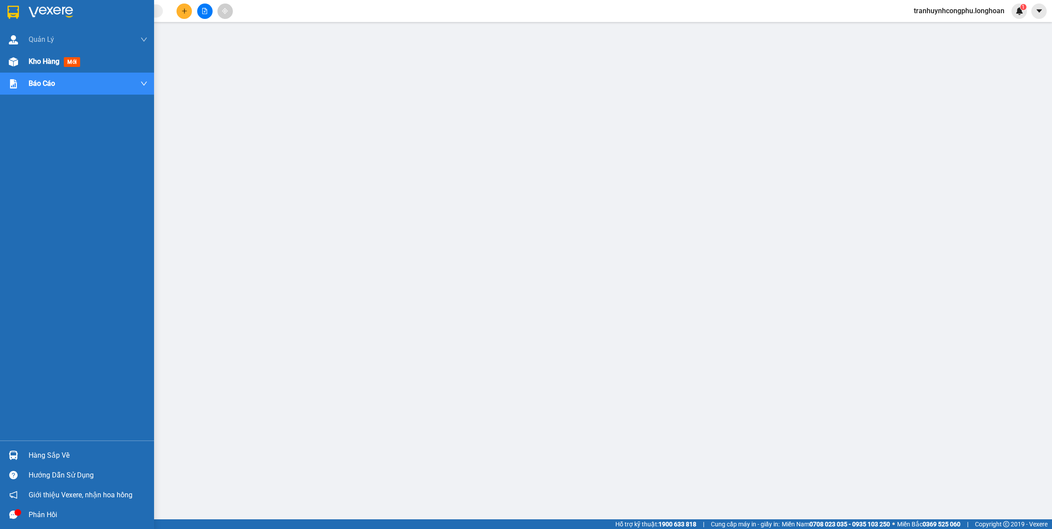
click at [11, 67] on div at bounding box center [13, 61] width 15 height 15
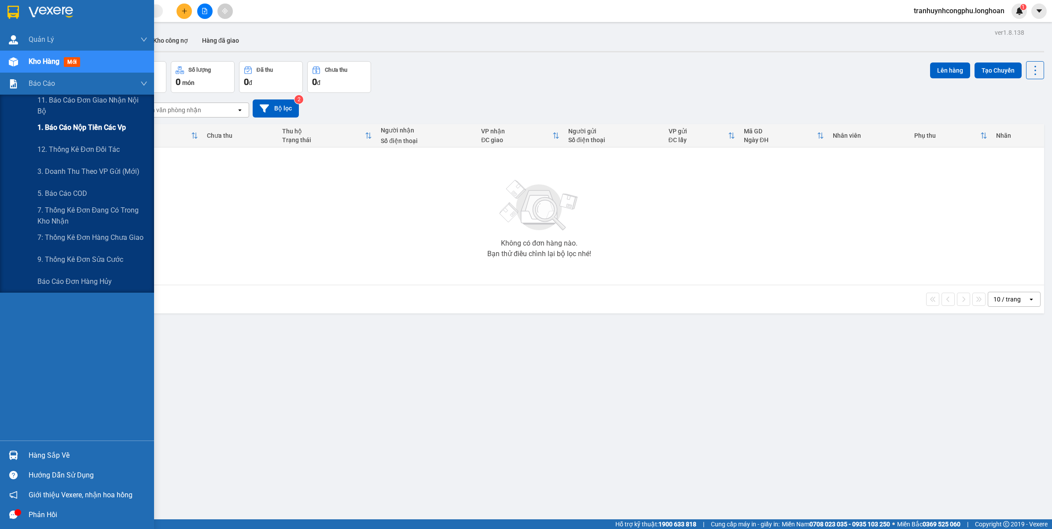
click at [73, 129] on span "1. Báo cáo nộp tiền các vp" at bounding box center [81, 127] width 88 height 11
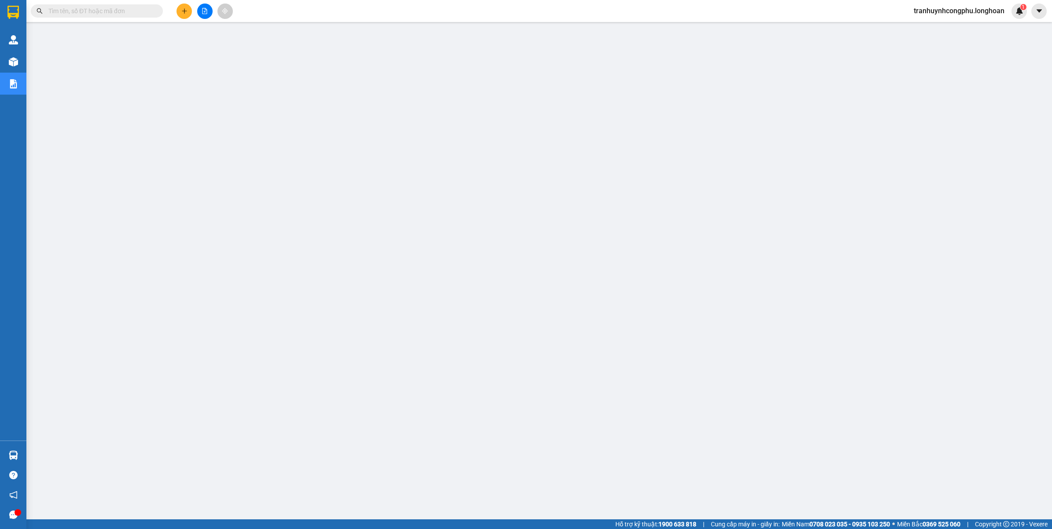
click at [768, 434] on main at bounding box center [526, 259] width 1052 height 519
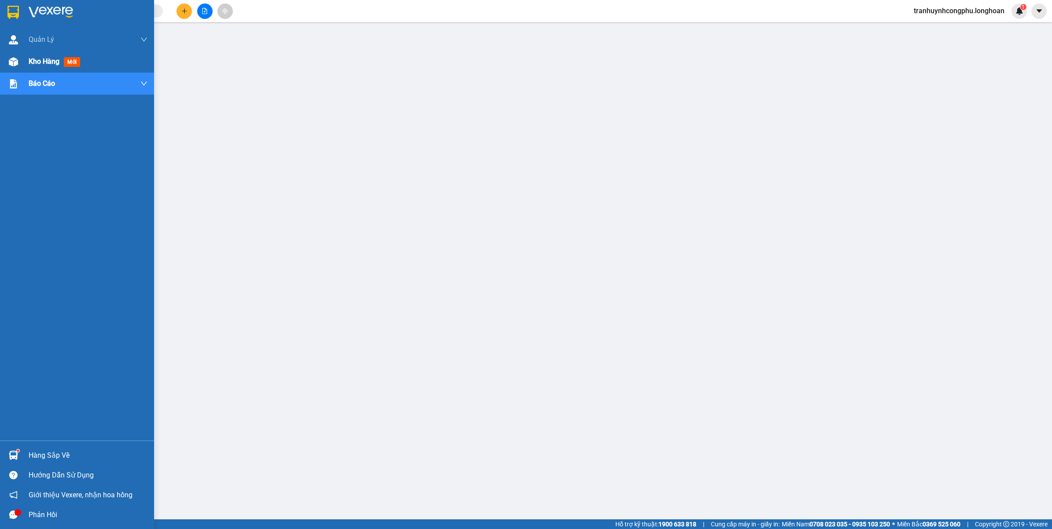
click at [10, 64] on img at bounding box center [13, 61] width 9 height 9
